Goal: Navigation & Orientation: Go to known website

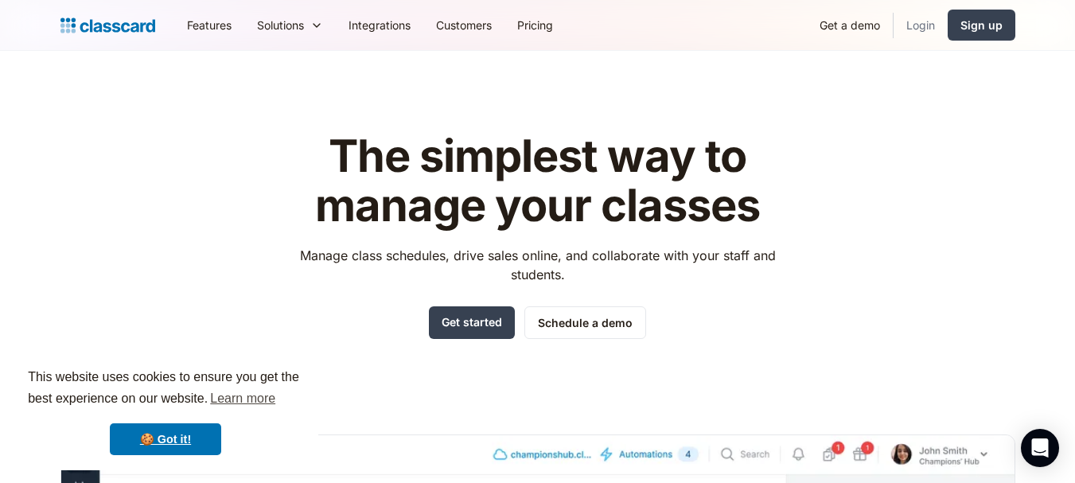
click at [914, 29] on link "Login" at bounding box center [921, 25] width 54 height 36
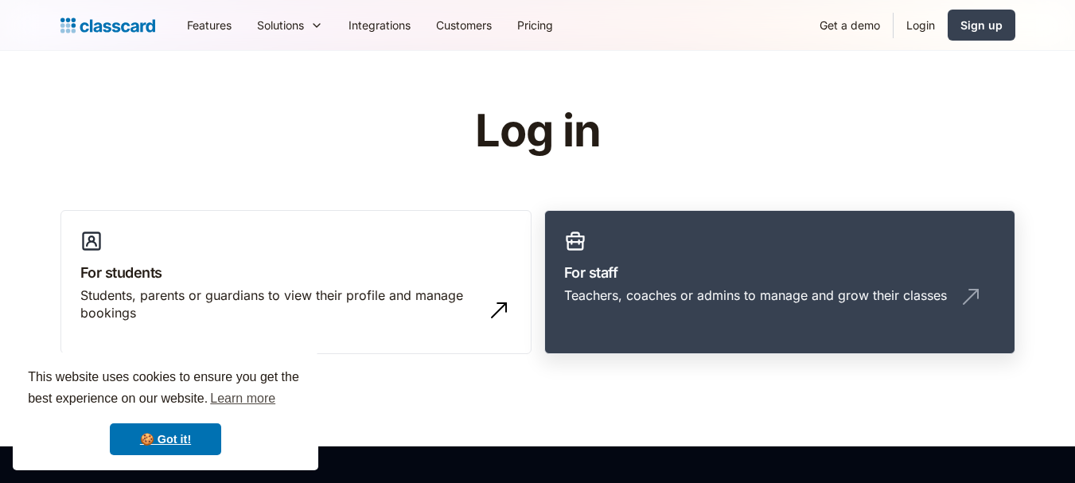
click at [725, 277] on h3 "For staff" at bounding box center [779, 272] width 431 height 21
